Goal: Task Accomplishment & Management: Use online tool/utility

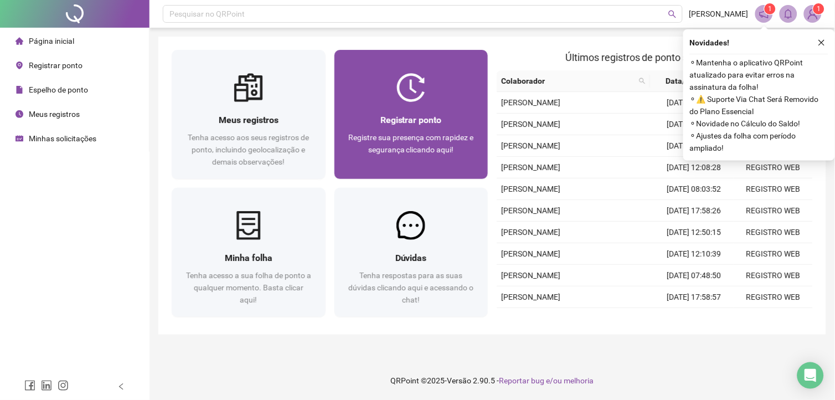
click at [400, 107] on div "Registrar ponto Registre sua presença com rapidez e segurança clicando aqui!" at bounding box center [412, 140] width 154 height 77
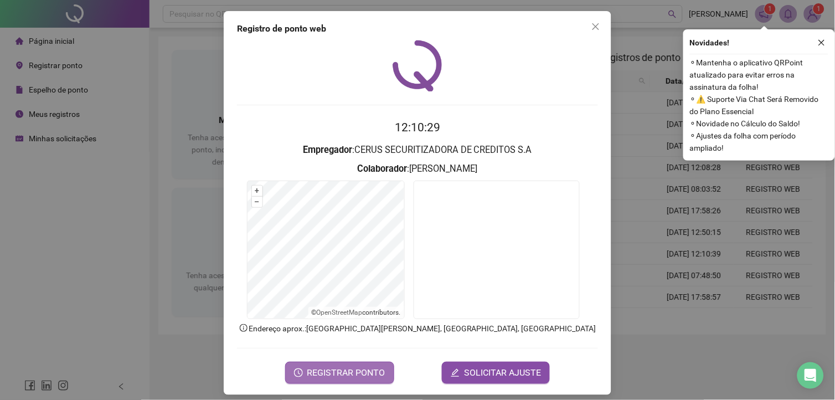
click at [366, 366] on button "REGISTRAR PONTO" at bounding box center [339, 373] width 109 height 22
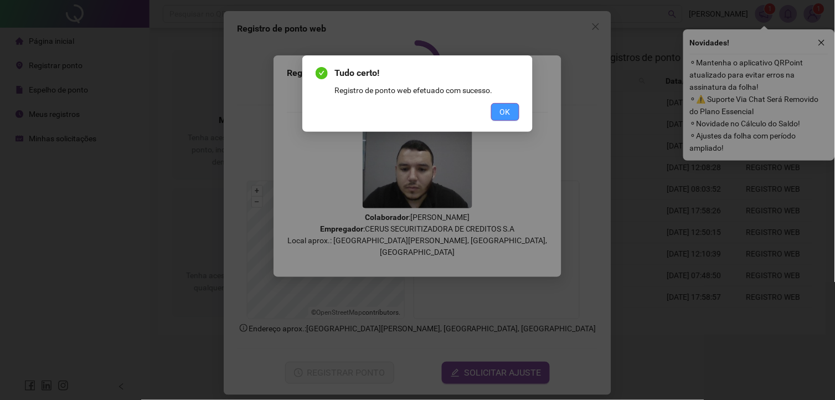
drag, startPoint x: 500, startPoint y: 127, endPoint x: 499, endPoint y: 115, distance: 12.2
click at [499, 124] on div "Tudo certo! Registro de ponto web efetuado com sucesso. OK" at bounding box center [417, 93] width 230 height 76
click at [499, 115] on button "OK" at bounding box center [505, 112] width 28 height 18
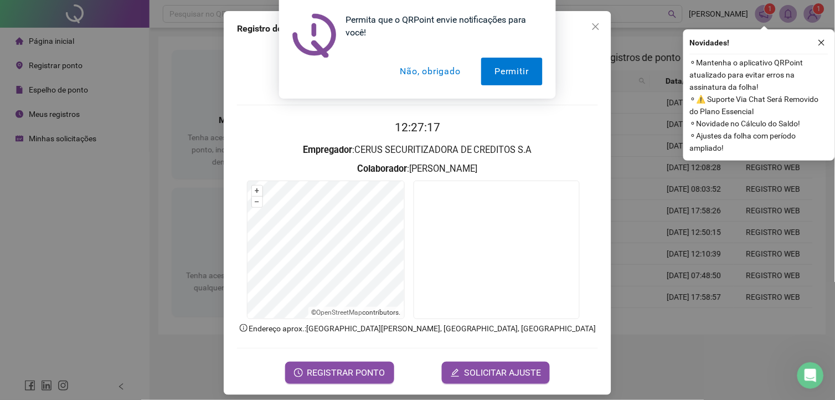
click at [738, 298] on div "Registro de ponto web 12:27:17 Empregador : CERUS SECURITIZADORA DE CREDITOS S.…" at bounding box center [417, 200] width 835 height 400
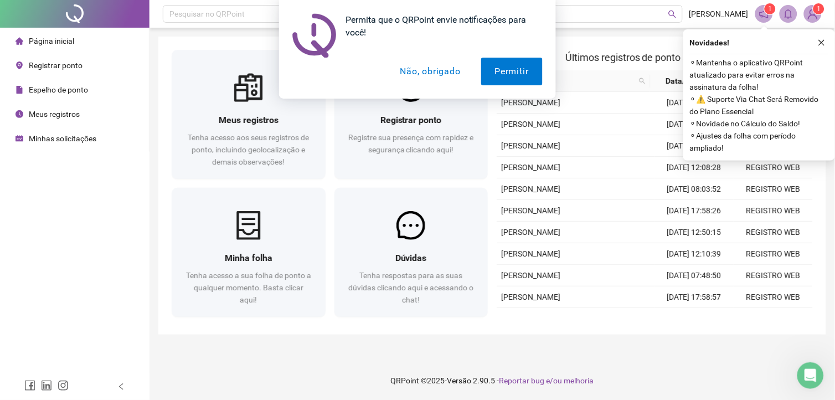
click at [446, 66] on button "Não, obrigado" at bounding box center [431, 72] width 88 height 28
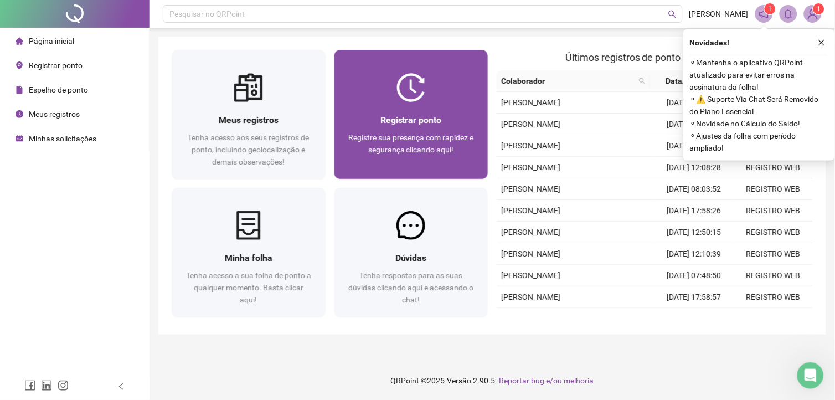
click at [439, 107] on div "Registrar ponto Registre sua presença com rapidez e segurança clicando aqui!" at bounding box center [412, 140] width 154 height 77
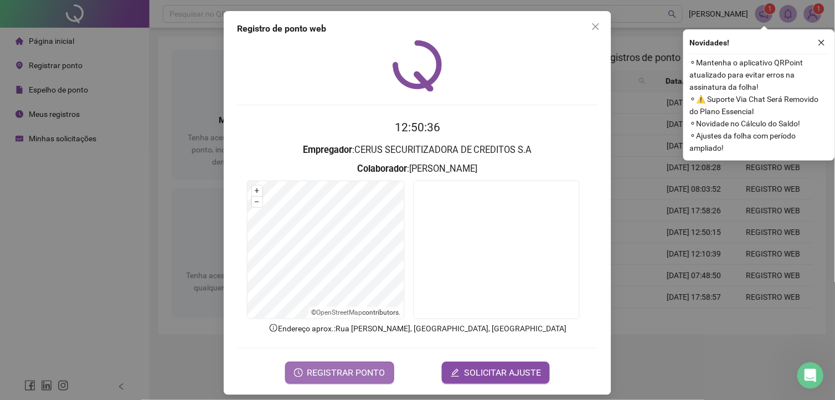
click at [339, 375] on span "REGISTRAR PONTO" at bounding box center [346, 372] width 78 height 13
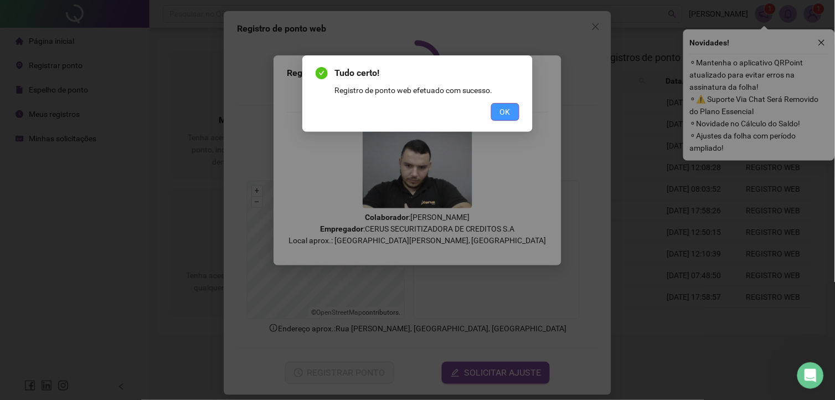
click at [513, 107] on button "OK" at bounding box center [505, 112] width 28 height 18
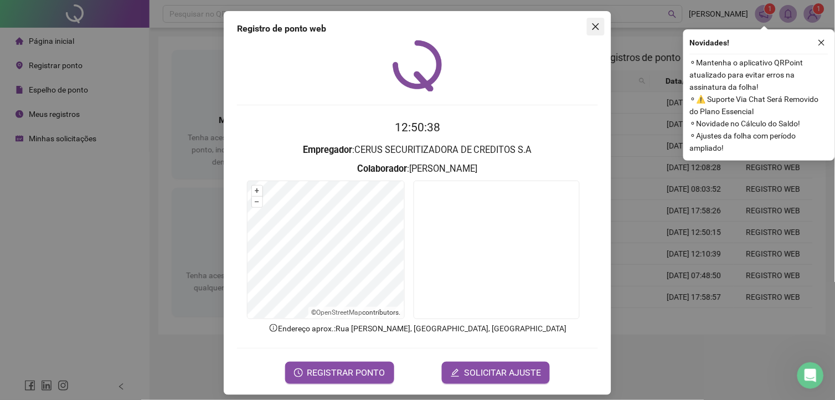
click at [589, 32] on button "Close" at bounding box center [596, 27] width 18 height 18
